Goal: Transaction & Acquisition: Purchase product/service

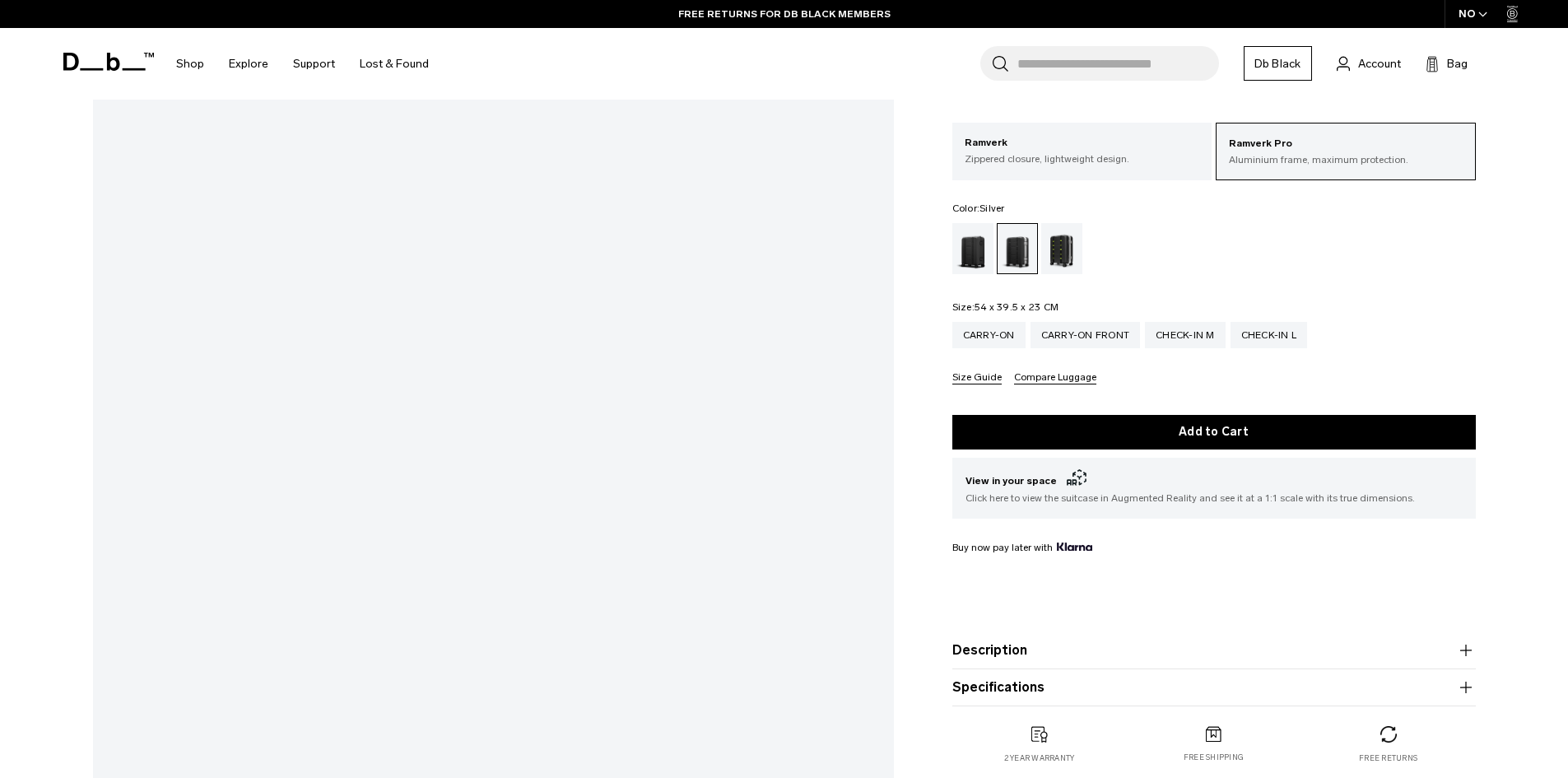
scroll to position [247, 0]
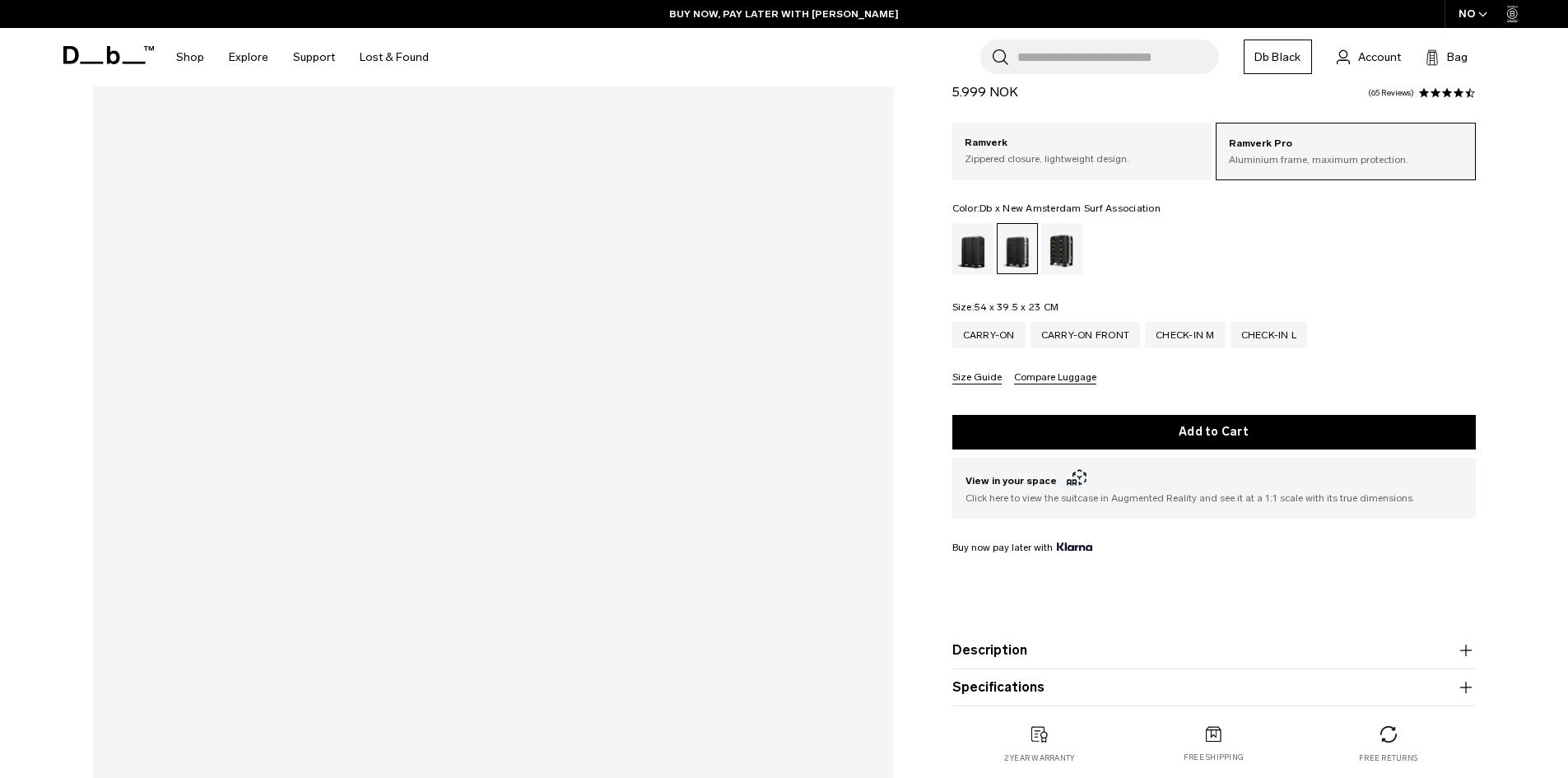
click at [1063, 253] on div "Db x New Amsterdam Surf Association" at bounding box center [1062, 248] width 42 height 51
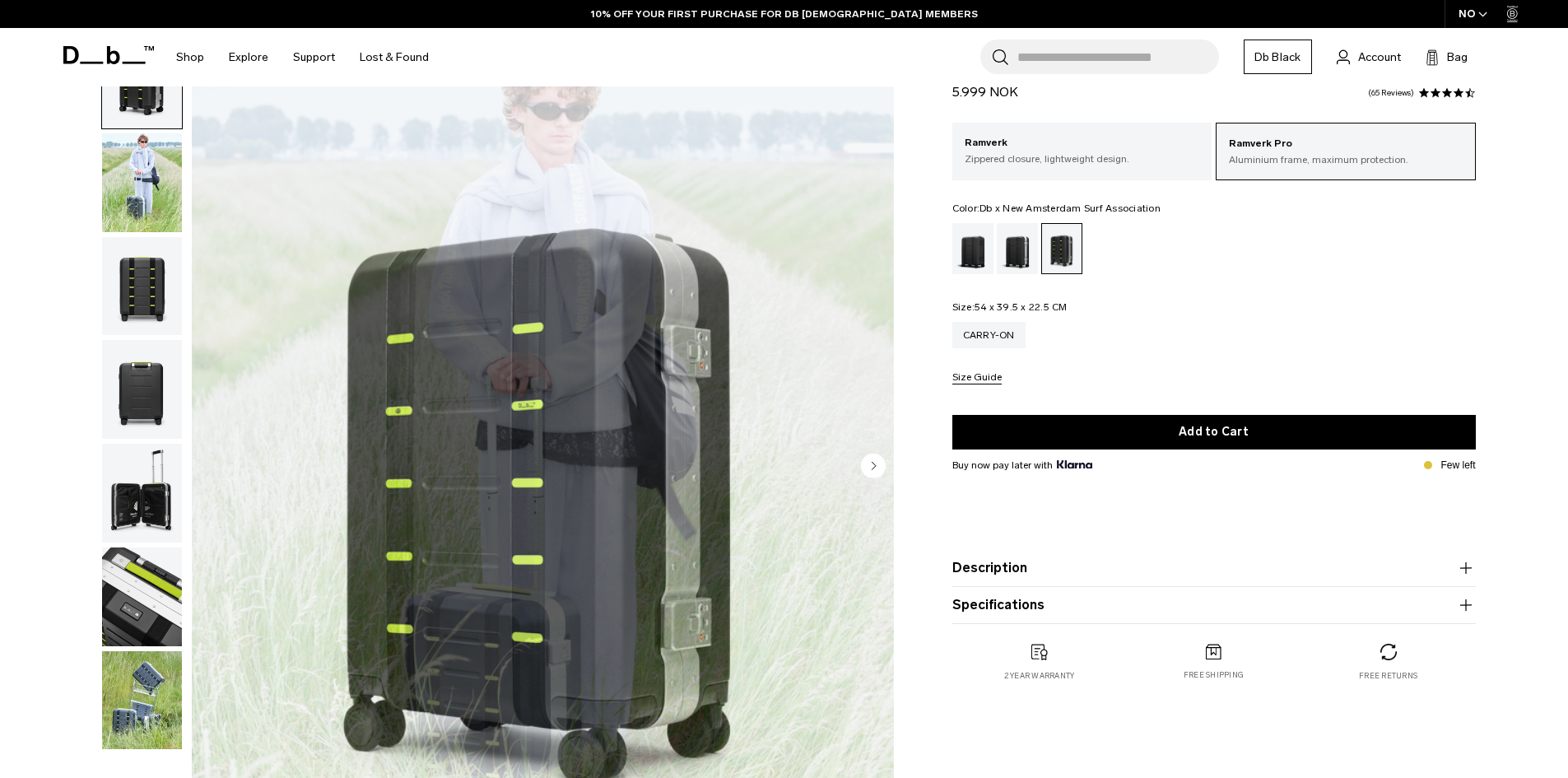
click at [439, 286] on img "1 / 7" at bounding box center [542, 467] width 702 height 877
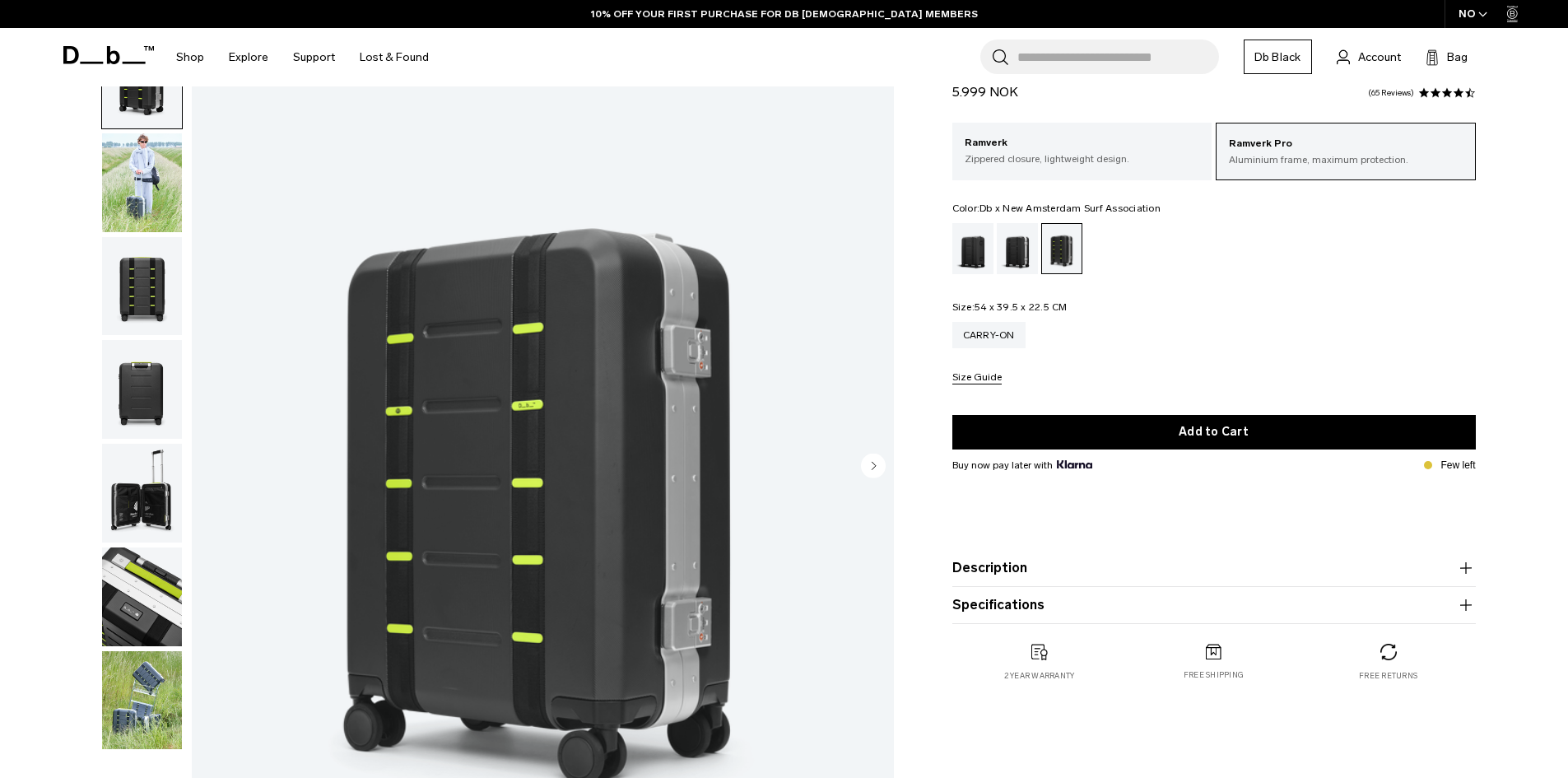
click at [719, 487] on img "1 / 7" at bounding box center [542, 467] width 702 height 877
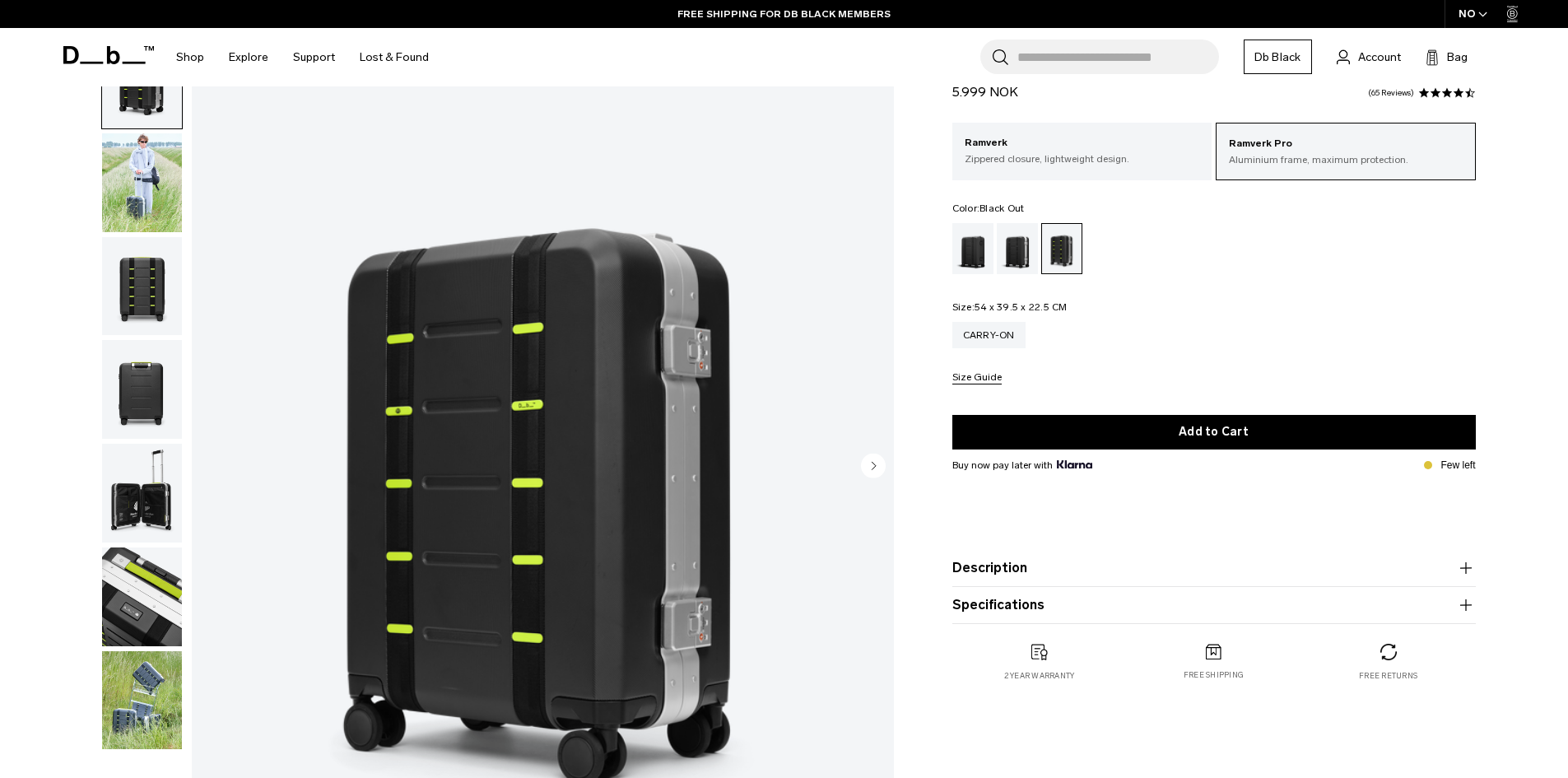
click at [974, 246] on div "Black Out" at bounding box center [973, 248] width 42 height 51
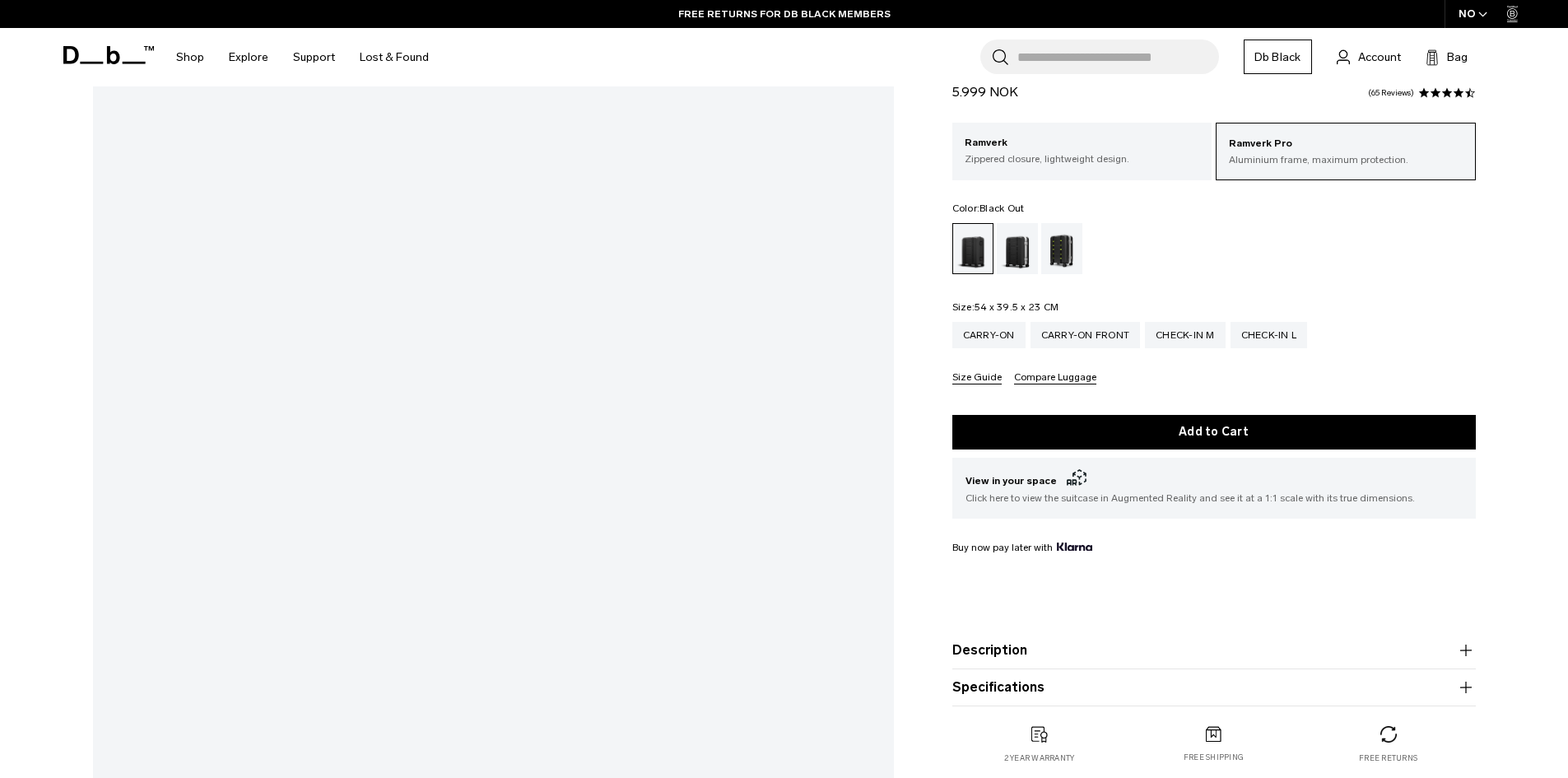
scroll to position [330, 0]
